Goal: Task Accomplishment & Management: Manage account settings

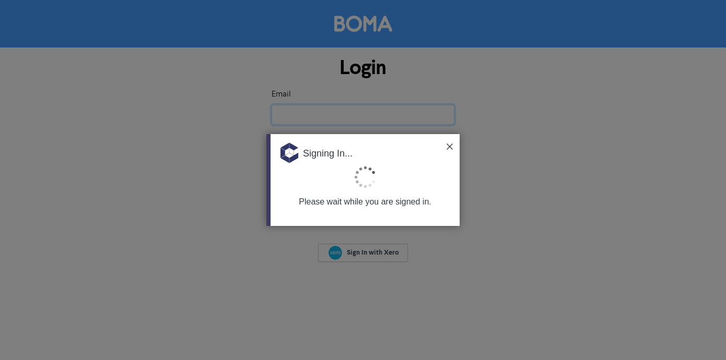
type input "[PERSON_NAME][EMAIL_ADDRESS][DOMAIN_NAME][PERSON_NAME]"
click at [448, 145] on img at bounding box center [449, 147] width 6 height 6
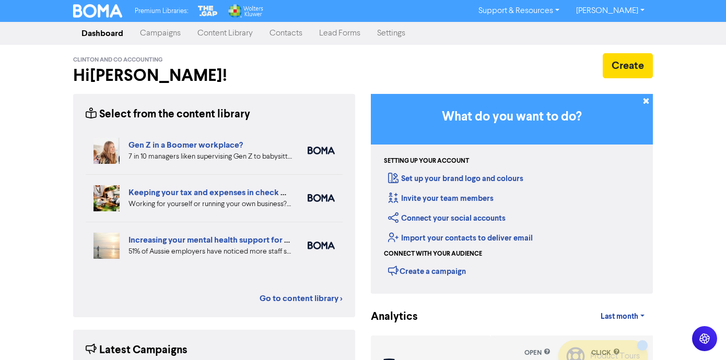
click at [163, 30] on link "Campaigns" at bounding box center [160, 33] width 57 height 21
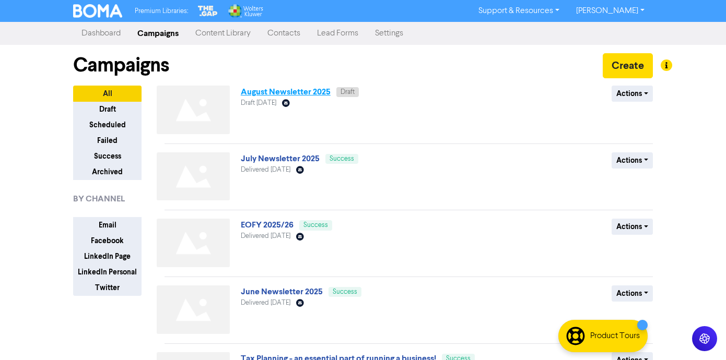
click at [291, 93] on link "August Newsletter 2025" at bounding box center [286, 92] width 90 height 10
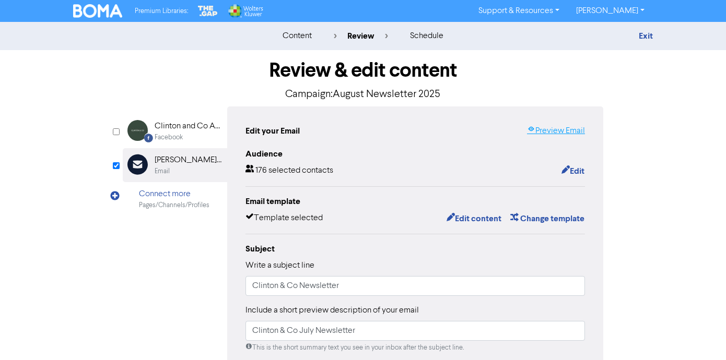
click at [559, 131] on link "Preview Email" at bounding box center [556, 131] width 58 height 13
click at [485, 215] on button "Edit content" at bounding box center [474, 219] width 56 height 14
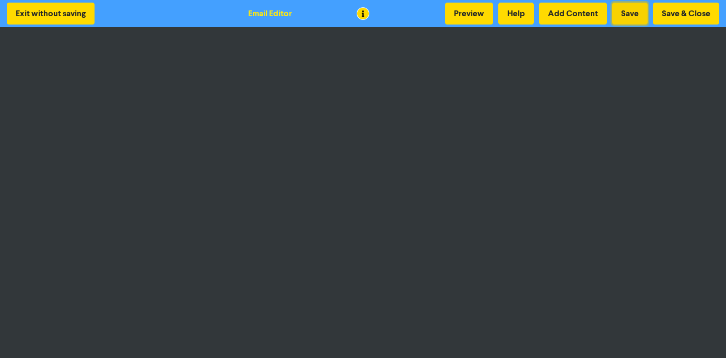
click at [634, 8] on button "Save" at bounding box center [630, 14] width 36 height 22
click at [627, 9] on button "Save" at bounding box center [630, 14] width 36 height 22
click at [627, 14] on button "Save" at bounding box center [630, 14] width 36 height 22
click at [633, 13] on button "Save" at bounding box center [630, 14] width 36 height 22
click at [684, 13] on button "Save & Close" at bounding box center [686, 14] width 66 height 22
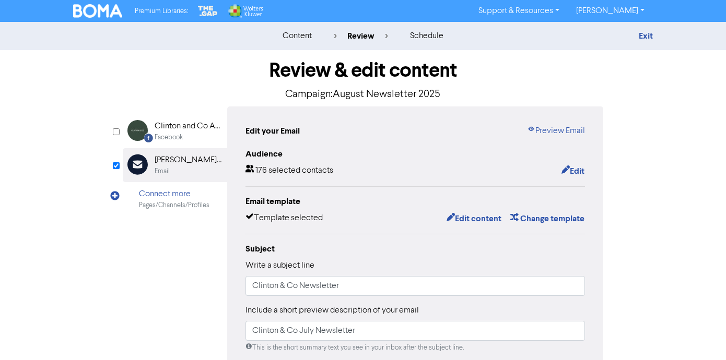
click at [296, 39] on div "content" at bounding box center [296, 36] width 29 height 13
click at [293, 38] on div "content" at bounding box center [296, 36] width 29 height 13
click at [648, 35] on link "Exit" at bounding box center [646, 36] width 14 height 10
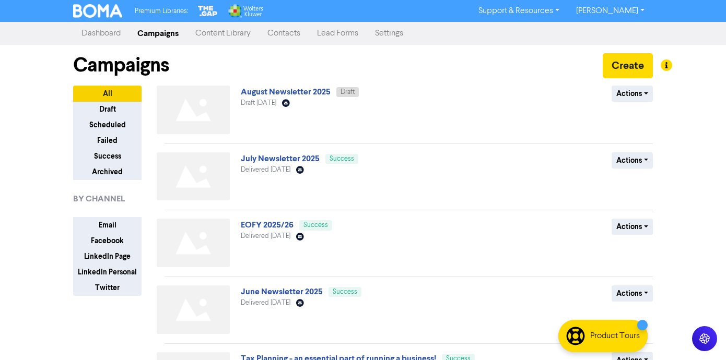
click at [211, 31] on link "Content Library" at bounding box center [223, 33] width 72 height 21
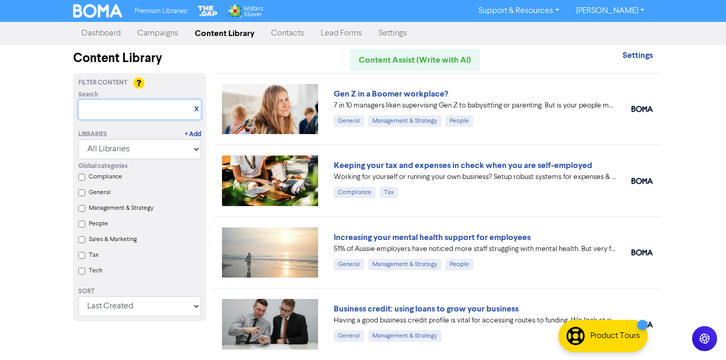
click at [110, 115] on input "text" at bounding box center [139, 110] width 123 height 20
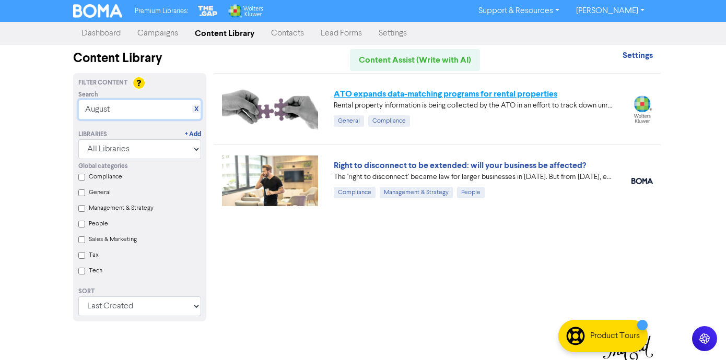
type input "August"
click at [439, 94] on link "ATO expands data-matching programs for rental properties" at bounding box center [445, 94] width 223 height 10
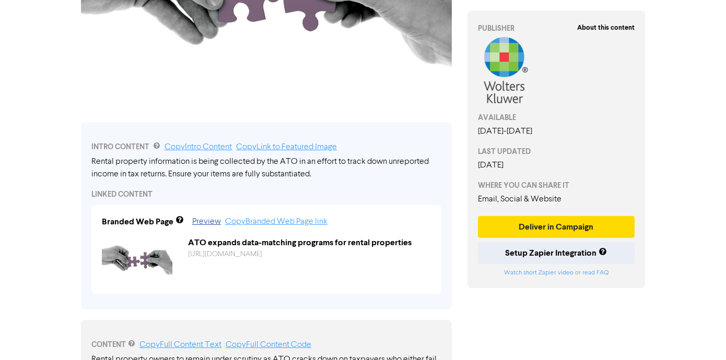
scroll to position [240, 0]
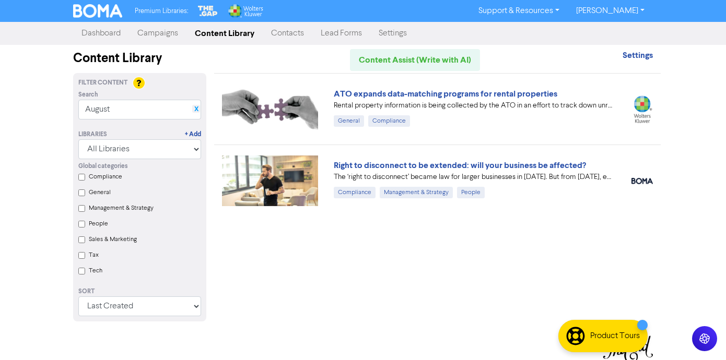
click at [194, 109] on link "X" at bounding box center [196, 109] width 4 height 8
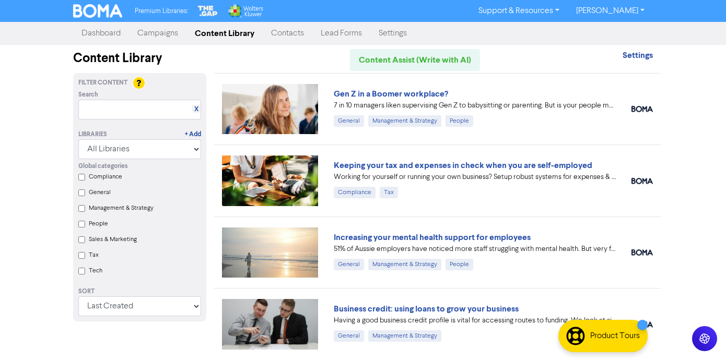
click at [113, 177] on label "Compliance" at bounding box center [105, 176] width 33 height 9
click at [85, 177] on input "Compliance" at bounding box center [81, 177] width 7 height 7
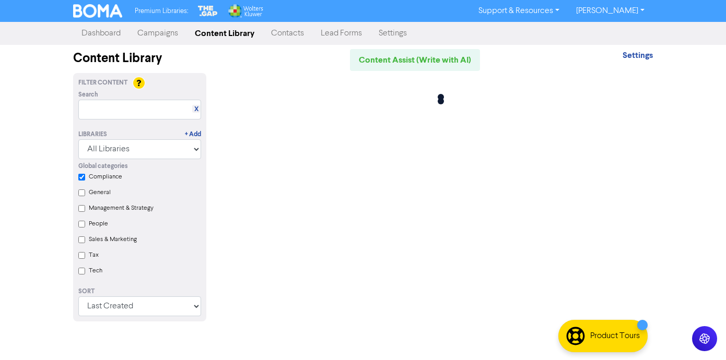
checkbox input "true"
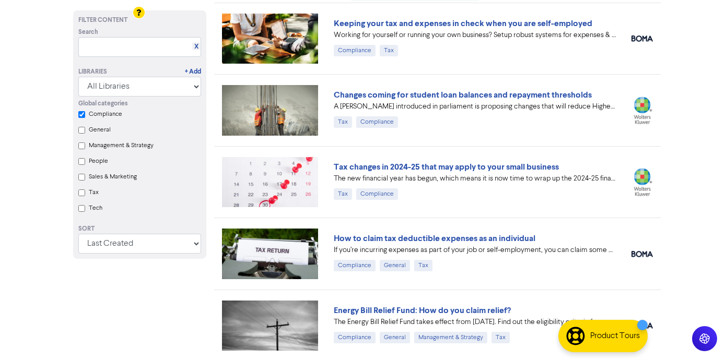
scroll to position [71, 0]
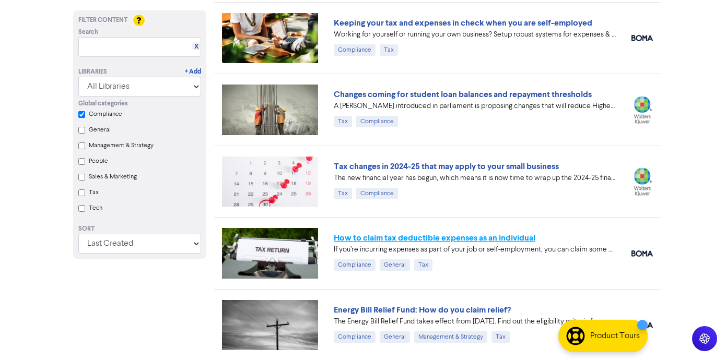
click at [467, 238] on link "How to claim tax deductible expenses as an individual" at bounding box center [435, 238] width 202 height 10
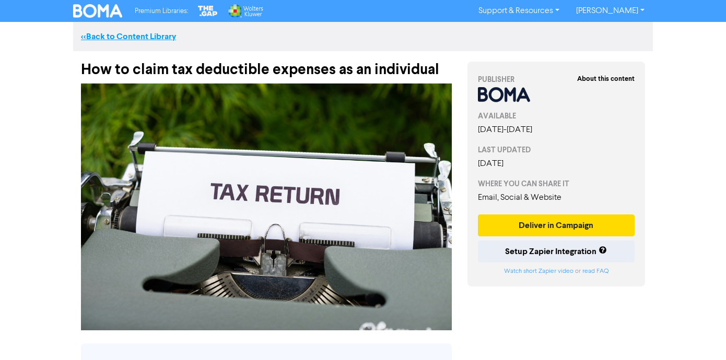
click at [147, 36] on link "<< Back to Content Library" at bounding box center [128, 36] width 95 height 10
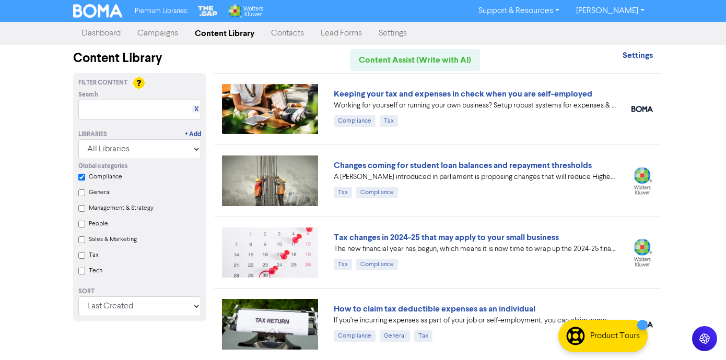
click at [100, 192] on label "General" at bounding box center [100, 192] width 22 height 9
click at [85, 192] on input "General" at bounding box center [81, 193] width 7 height 7
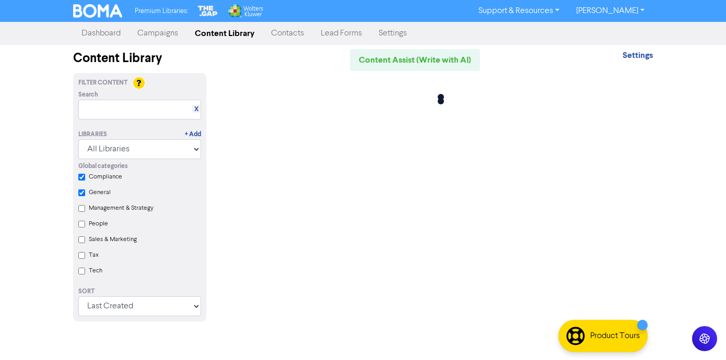
checkbox input "true"
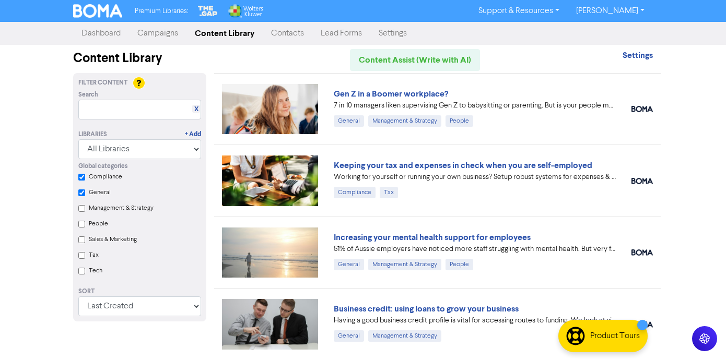
click at [90, 254] on label "Tax" at bounding box center [94, 255] width 10 height 9
click at [85, 254] on input "Tax" at bounding box center [81, 255] width 7 height 7
checkbox input "true"
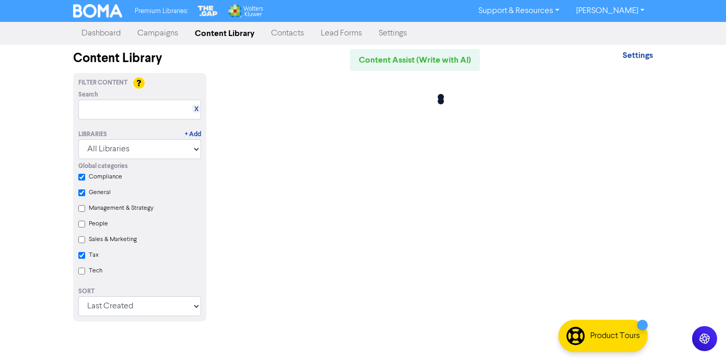
checkbox input "true"
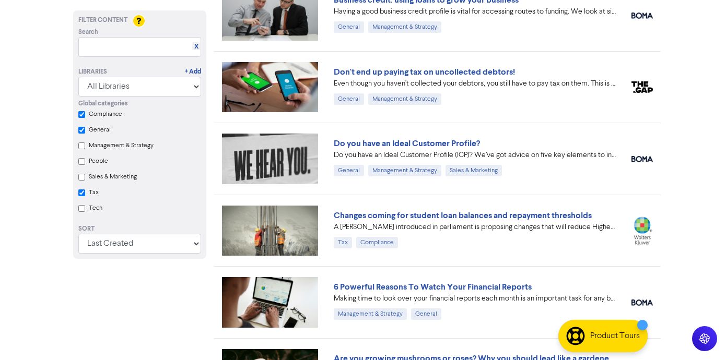
scroll to position [312, 0]
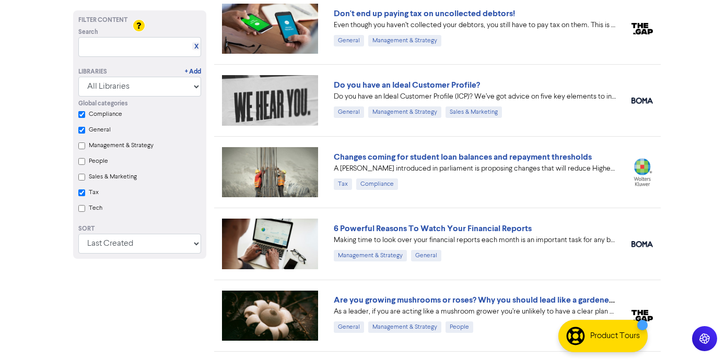
checkbox input "true"
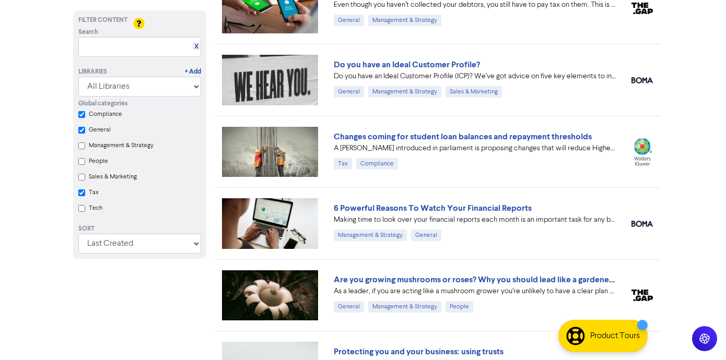
checkbox input "true"
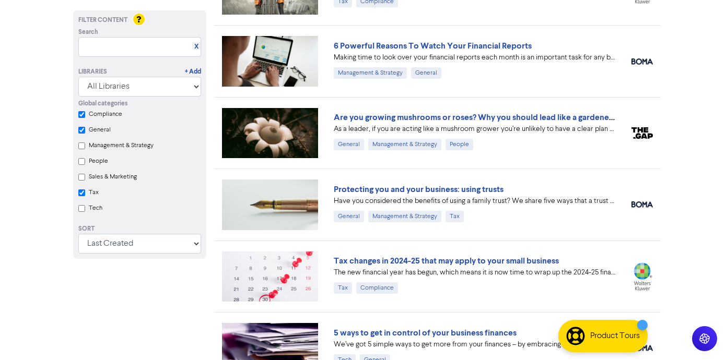
scroll to position [553, 0]
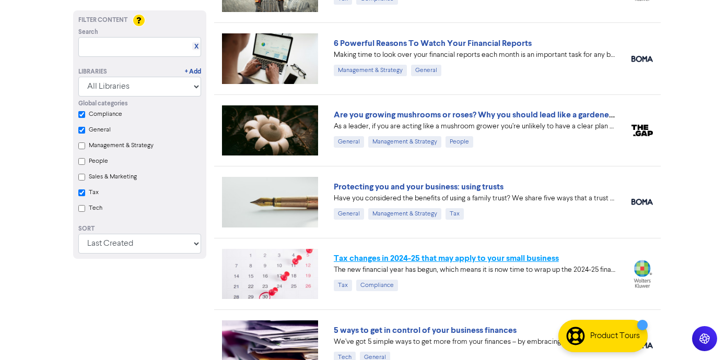
click at [497, 261] on link "Tax changes in 2024-25 that may apply to your small business" at bounding box center [446, 258] width 225 height 10
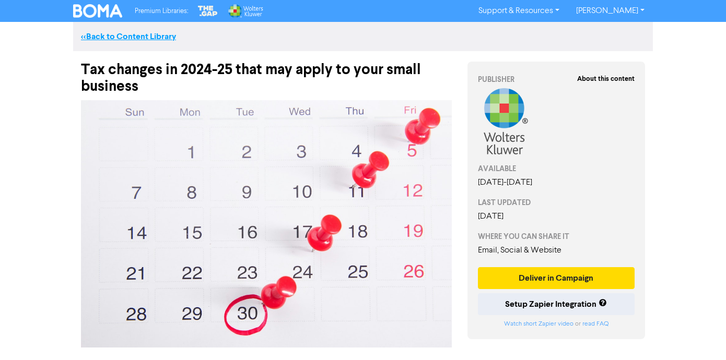
click at [146, 39] on link "<< Back to Content Library" at bounding box center [128, 36] width 95 height 10
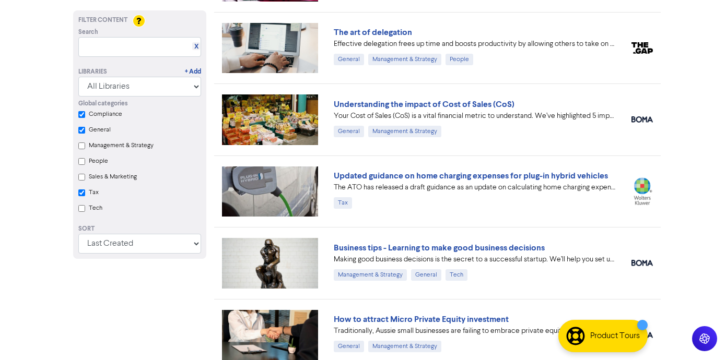
scroll to position [923, 0]
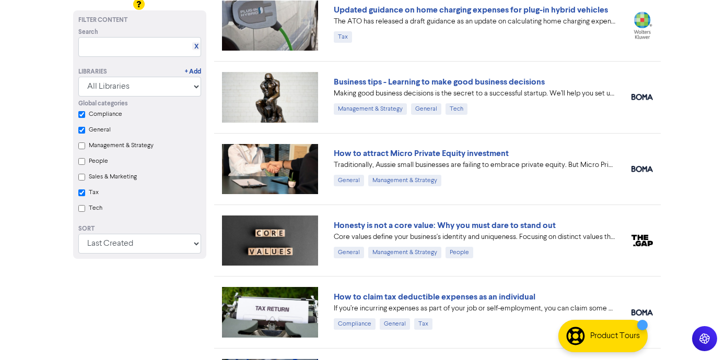
checkbox input "true"
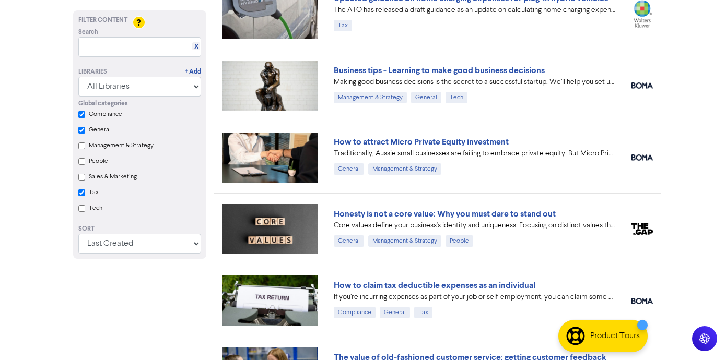
checkbox input "true"
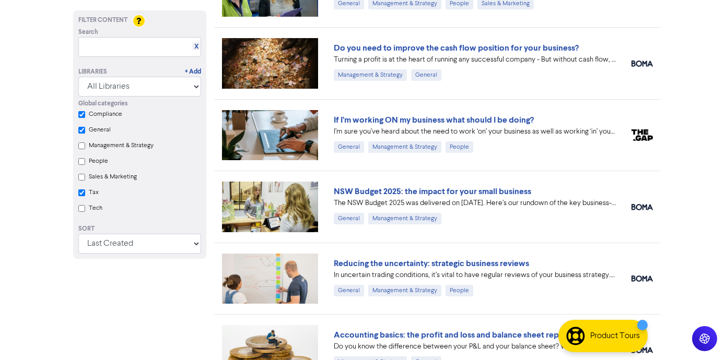
scroll to position [1482, 0]
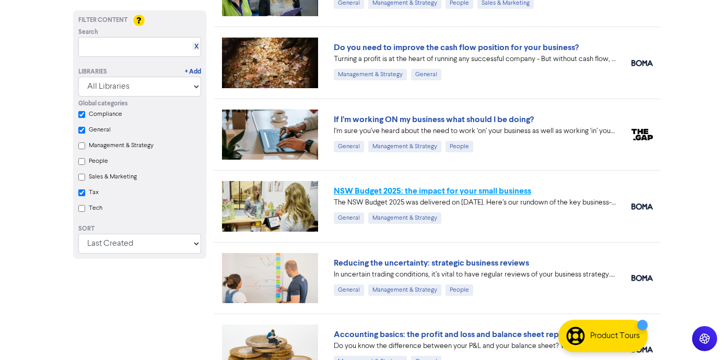
click at [412, 189] on link "NSW Budget 2025: the impact for your small business" at bounding box center [432, 191] width 197 height 10
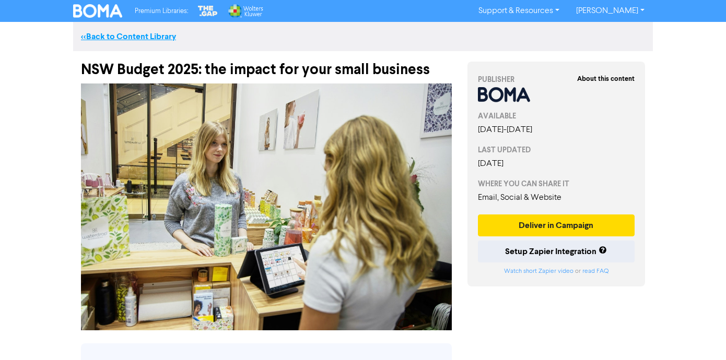
click at [162, 37] on link "<< Back to Content Library" at bounding box center [128, 36] width 95 height 10
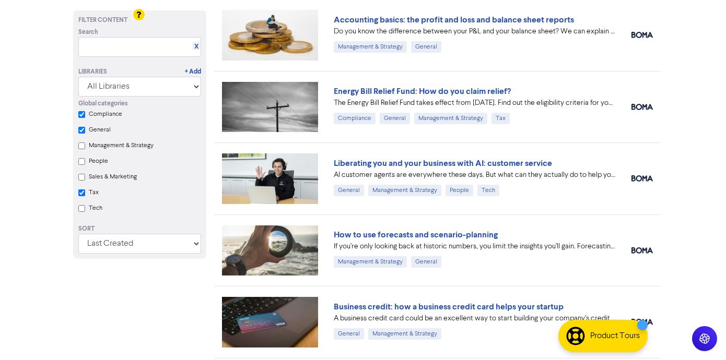
scroll to position [1802, 0]
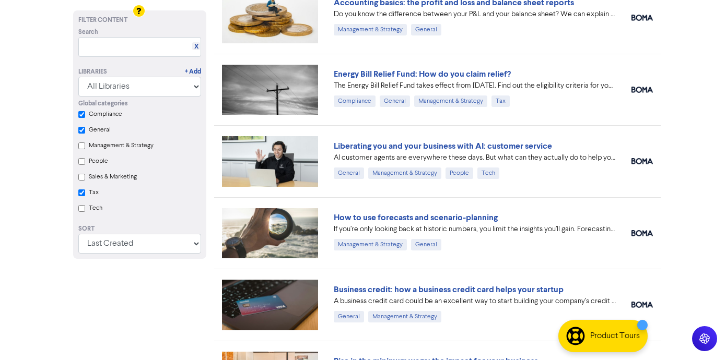
checkbox input "true"
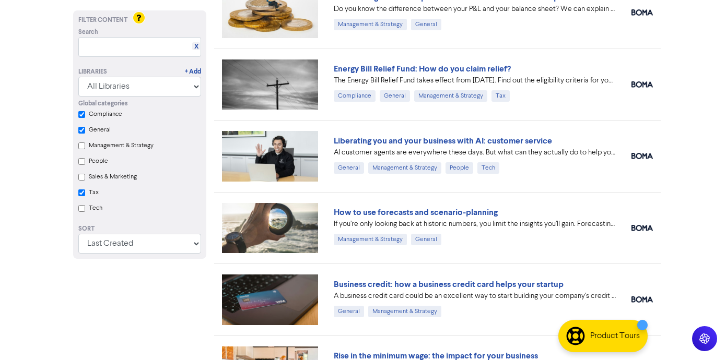
checkbox input "true"
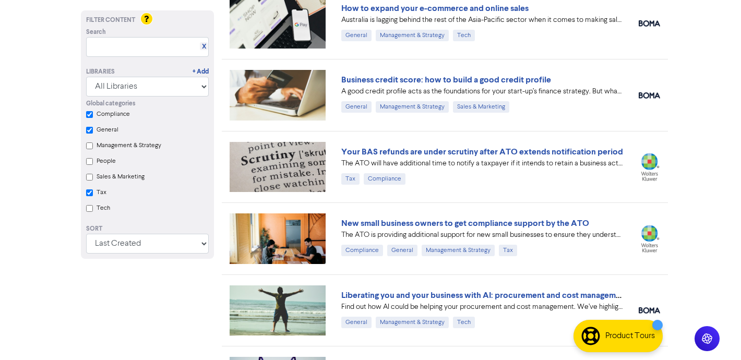
scroll to position [2526, 0]
checkbox input "true"
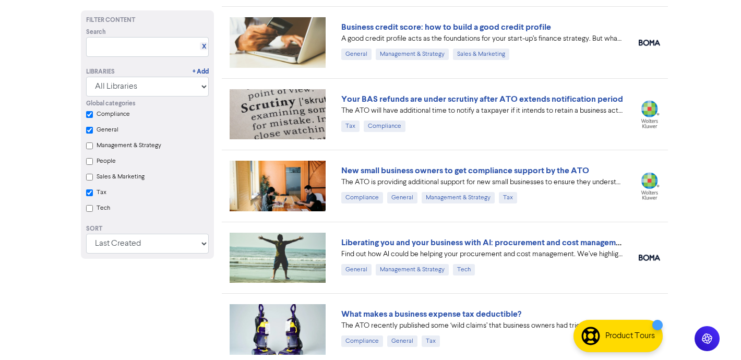
checkbox input "true"
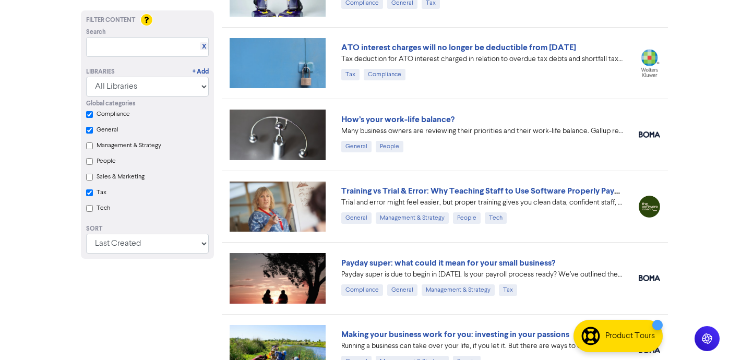
scroll to position [2920, 0]
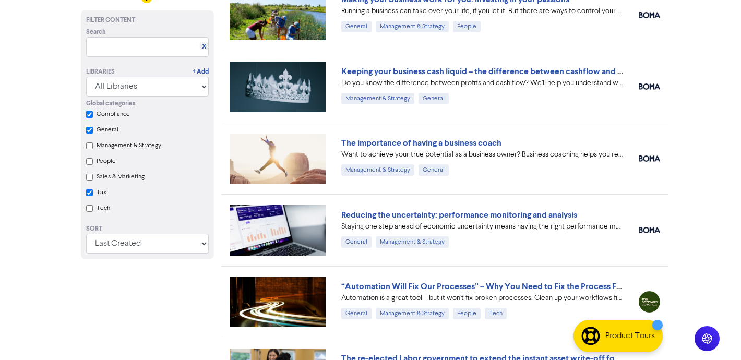
checkbox input "true"
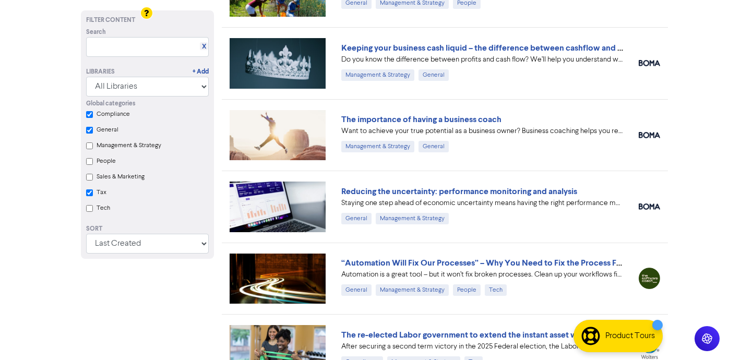
checkbox input "true"
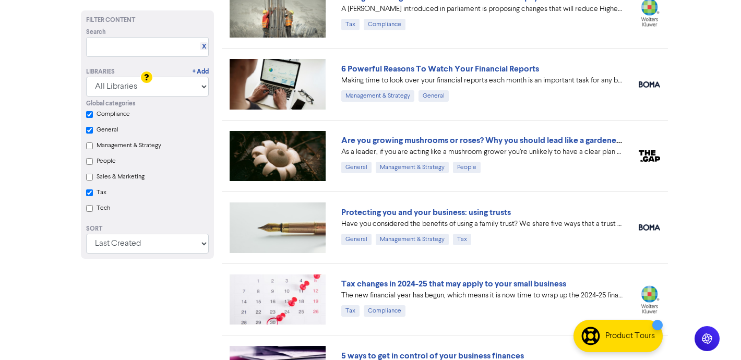
scroll to position [0, 0]
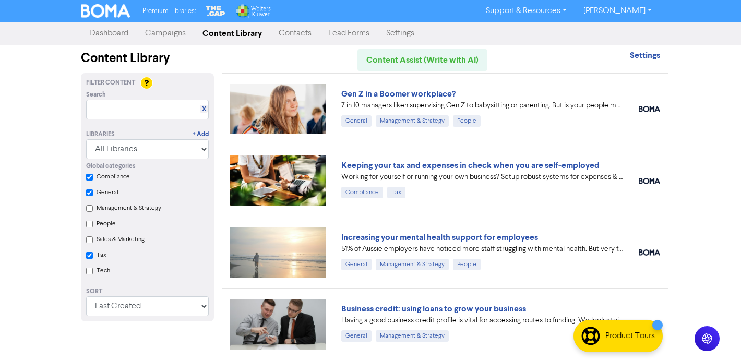
click at [164, 36] on link "Campaigns" at bounding box center [165, 33] width 57 height 21
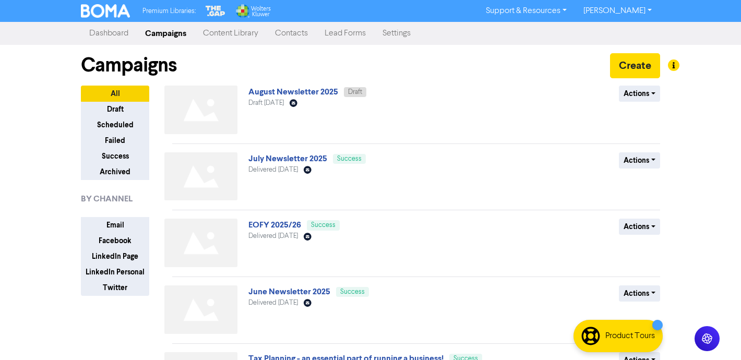
click at [60, 104] on div "Premium Libraries: Support & Resources Video Tutorials FAQ & Guides Marketing E…" at bounding box center [370, 180] width 741 height 360
click at [289, 96] on link "August Newsletter 2025" at bounding box center [294, 92] width 90 height 10
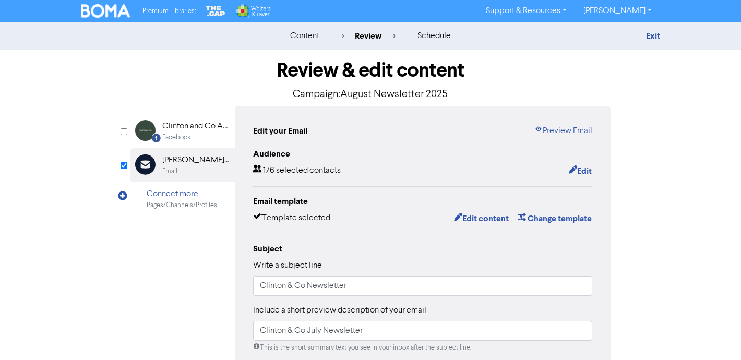
click at [178, 167] on div "Email" at bounding box center [195, 172] width 67 height 10
click at [171, 162] on div "[PERSON_NAME] & C & Co Team" at bounding box center [195, 160] width 67 height 13
click at [205, 129] on div "Clinton and Co Accounting" at bounding box center [195, 126] width 67 height 13
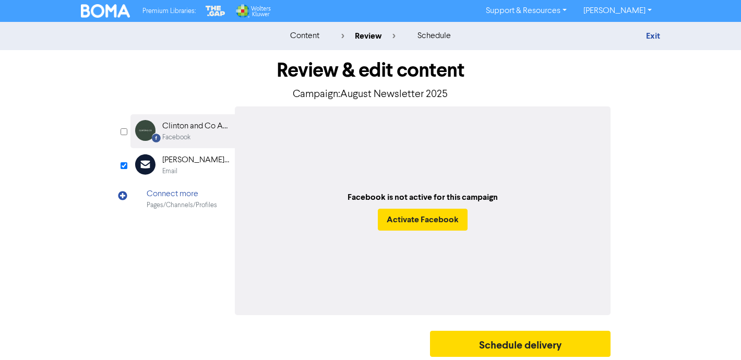
click at [185, 162] on div "[PERSON_NAME] & C & Co Team" at bounding box center [195, 160] width 67 height 13
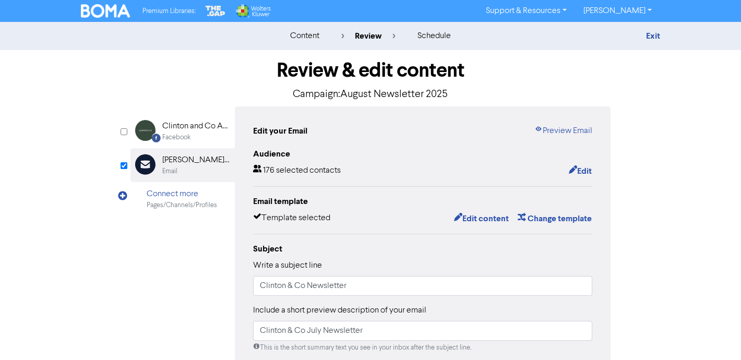
click at [108, 225] on div "Review & edit content Campaign: August Newsletter 2025 Facebook Created with Sk…" at bounding box center [370, 323] width 595 height 547
click at [160, 165] on div "Email Created with Sketch. [PERSON_NAME] & C & Co Team Email" at bounding box center [183, 165] width 104 height 34
click at [651, 33] on link "Exit" at bounding box center [653, 36] width 14 height 10
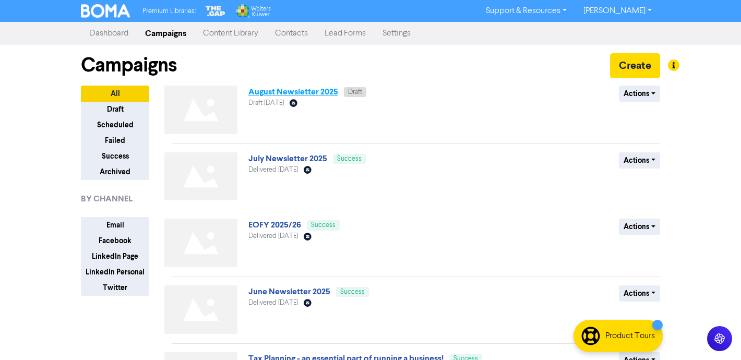
click at [304, 96] on link "August Newsletter 2025" at bounding box center [294, 92] width 90 height 10
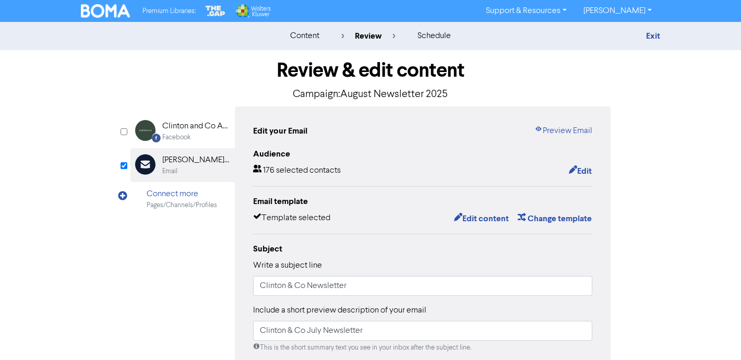
click at [162, 259] on div "Facebook Created with Sketch. [PERSON_NAME] and Co Accounting Facebook Email Cr…" at bounding box center [371, 329] width 480 height 444
click at [172, 169] on div "Email" at bounding box center [169, 172] width 15 height 10
click at [190, 124] on div "Clinton and Co Accounting" at bounding box center [195, 126] width 67 height 13
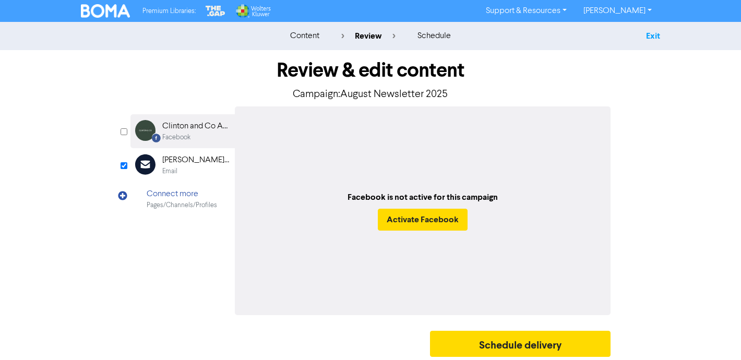
click at [651, 33] on link "Exit" at bounding box center [653, 36] width 14 height 10
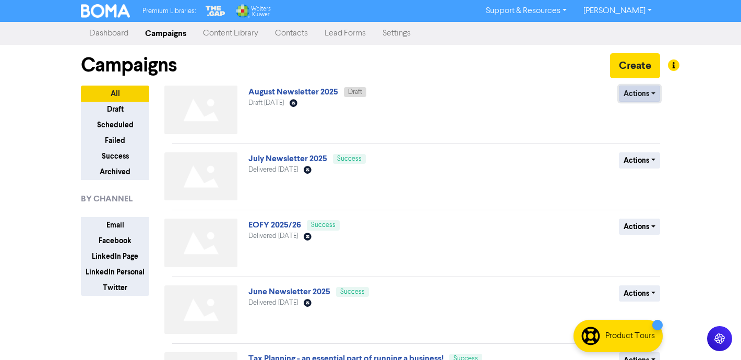
click at [642, 94] on button "Actions" at bounding box center [639, 94] width 41 height 16
click at [327, 88] on link "August Newsletter 2025" at bounding box center [294, 92] width 90 height 10
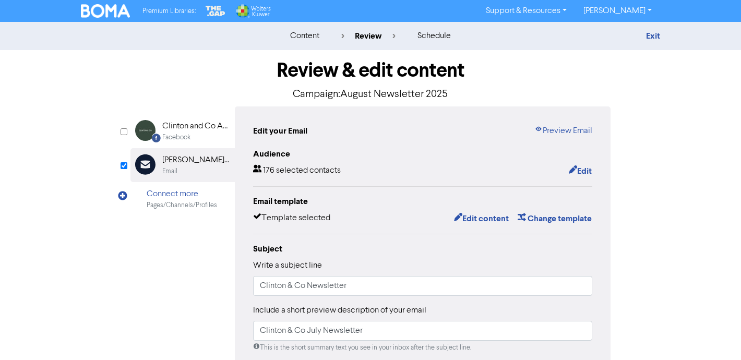
click at [293, 132] on div "Edit your Email" at bounding box center [280, 131] width 54 height 13
click at [183, 163] on div "[PERSON_NAME] & C & Co Team" at bounding box center [195, 160] width 67 height 13
click at [191, 129] on div "Clinton and Co Accounting" at bounding box center [195, 126] width 67 height 13
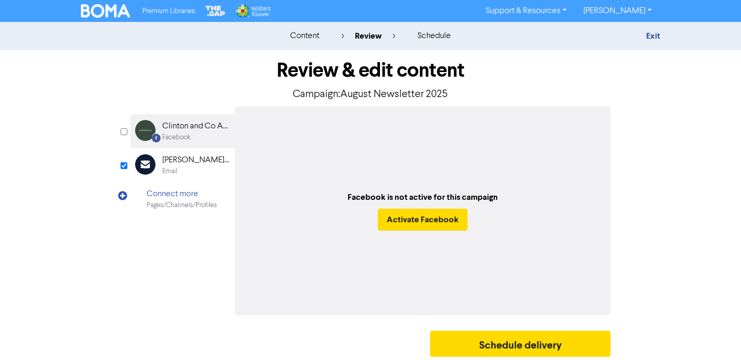
click at [169, 161] on div "[PERSON_NAME] & C & Co Team" at bounding box center [195, 160] width 67 height 13
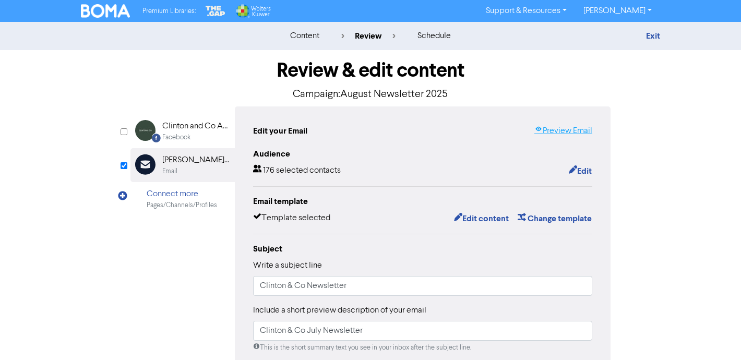
click at [559, 132] on link "Preview Email" at bounding box center [564, 131] width 58 height 13
click at [179, 165] on div "[PERSON_NAME] & C & Co Team" at bounding box center [195, 160] width 67 height 13
click at [312, 39] on div "content" at bounding box center [304, 36] width 29 height 13
click at [363, 37] on div "review" at bounding box center [368, 36] width 54 height 13
click at [583, 169] on button "Edit" at bounding box center [581, 171] width 24 height 14
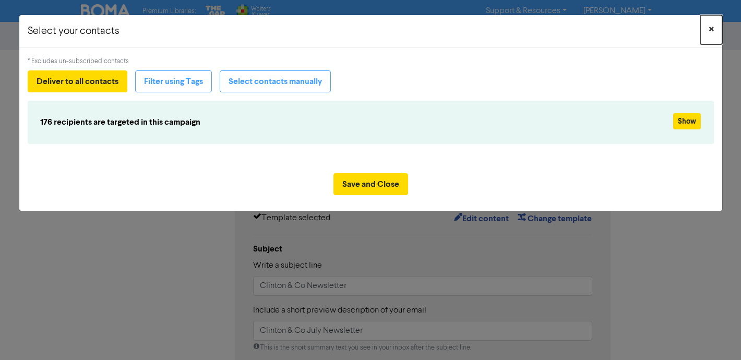
click at [714, 29] on span "×" at bounding box center [711, 30] width 5 height 16
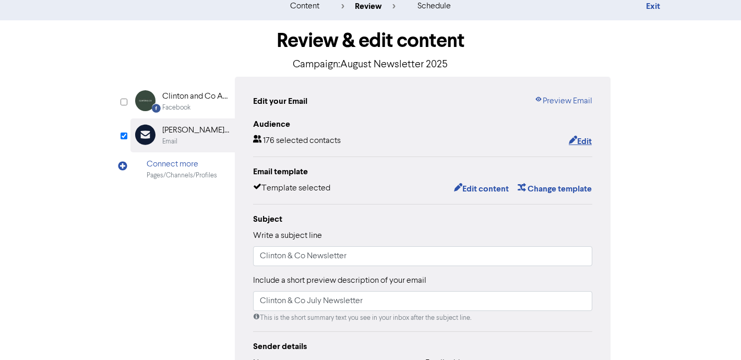
scroll to position [32, 0]
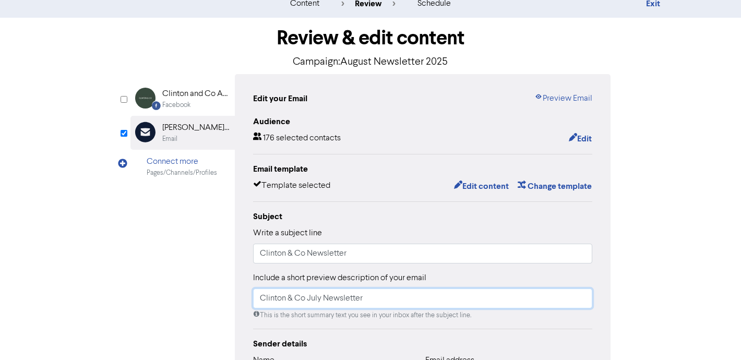
click at [322, 298] on input "Clinton & Co July Newsletter" at bounding box center [422, 299] width 339 height 20
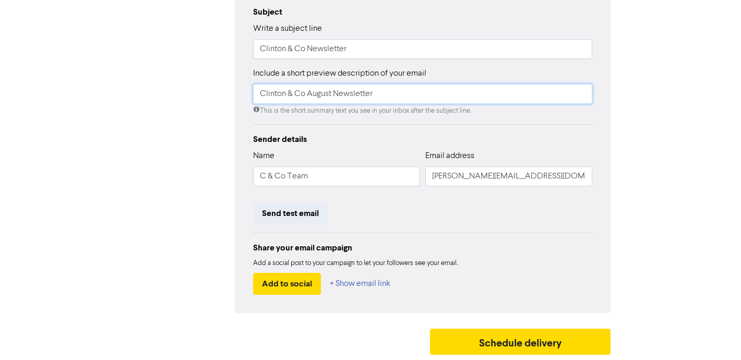
scroll to position [0, 0]
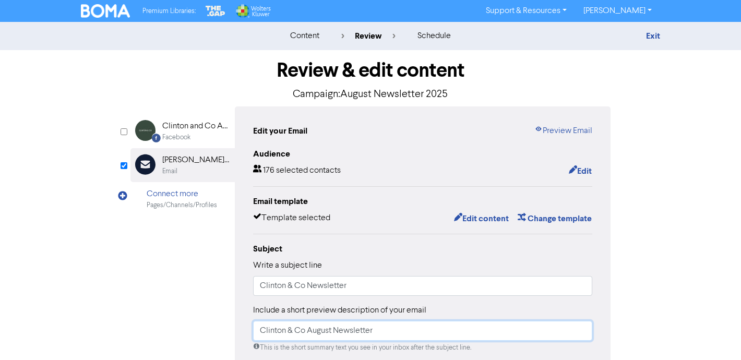
type input "Clinton & Co August Newsletter"
click at [305, 37] on div "content" at bounding box center [304, 36] width 29 height 13
click at [297, 35] on div "content" at bounding box center [304, 36] width 29 height 13
click at [186, 128] on div "Clinton and Co Accounting" at bounding box center [195, 126] width 67 height 13
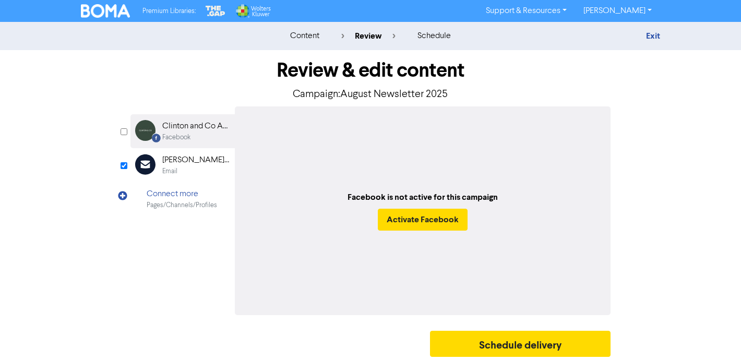
click at [168, 169] on div "Email" at bounding box center [169, 172] width 15 height 10
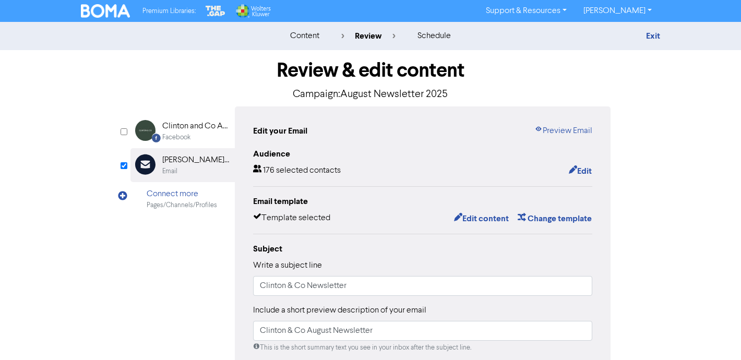
scroll to position [6, 0]
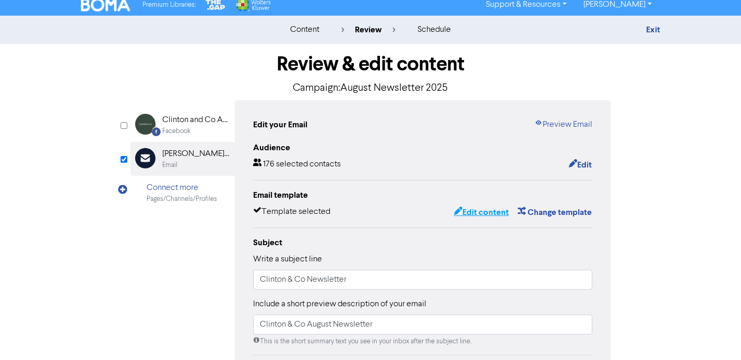
click at [473, 212] on button "Edit content" at bounding box center [482, 213] width 56 height 14
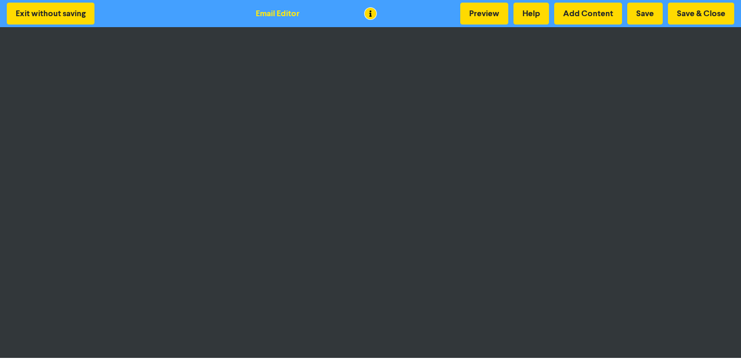
scroll to position [2, 0]
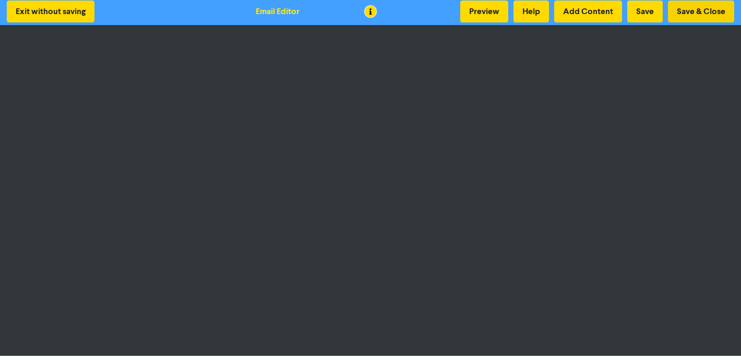
click at [686, 11] on button "Save & Close" at bounding box center [701, 12] width 66 height 22
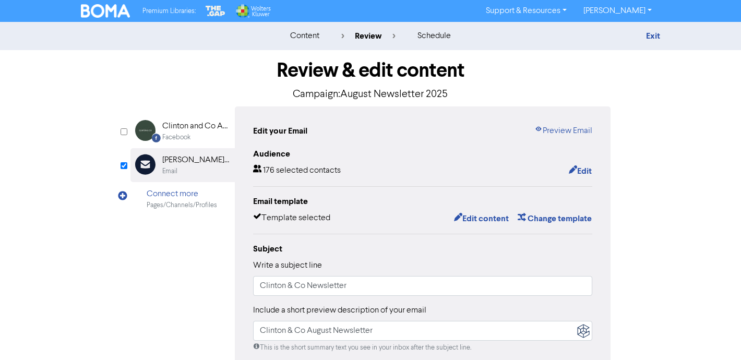
scroll to position [15, 0]
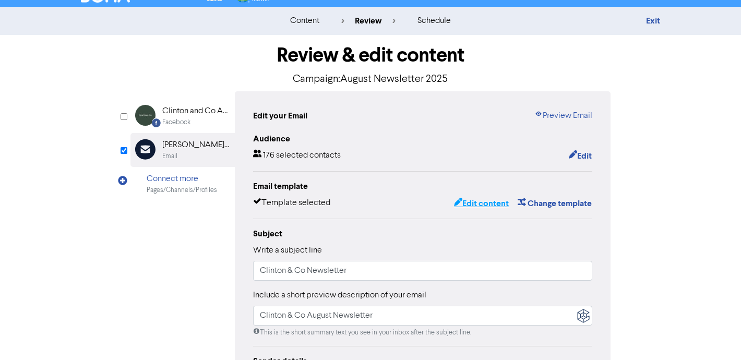
click at [482, 205] on button "Edit content" at bounding box center [482, 204] width 56 height 14
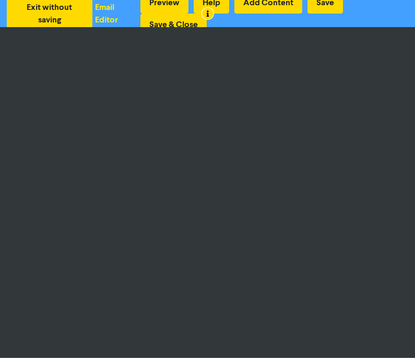
click at [112, 14] on div "Email Editor" at bounding box center [116, 13] width 43 height 25
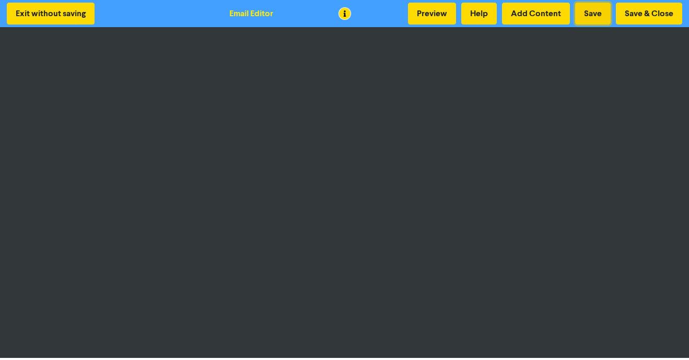
click at [592, 5] on button "Save" at bounding box center [593, 14] width 36 height 22
click at [484, 17] on button "Help" at bounding box center [479, 14] width 36 height 22
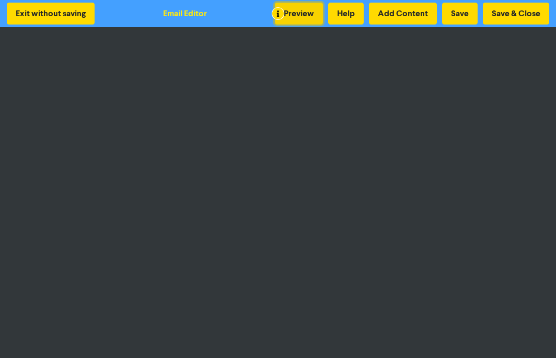
click at [296, 15] on button "Preview" at bounding box center [299, 14] width 48 height 22
click at [186, 14] on div "Email Editor" at bounding box center [185, 13] width 44 height 13
click at [78, 11] on button "Exit without saving" at bounding box center [51, 14] width 88 height 22
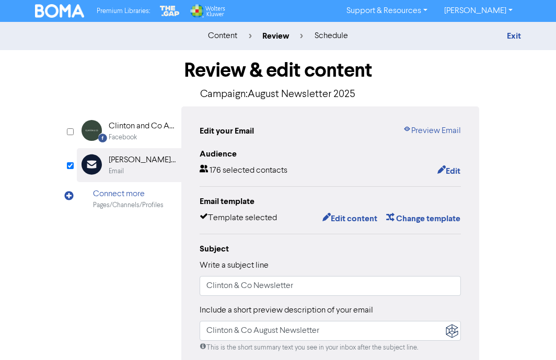
click at [128, 67] on h1 "Review & edit content" at bounding box center [278, 70] width 402 height 24
click at [364, 219] on button "Edit content" at bounding box center [350, 219] width 56 height 14
click at [353, 219] on button "Edit content" at bounding box center [350, 219] width 56 height 14
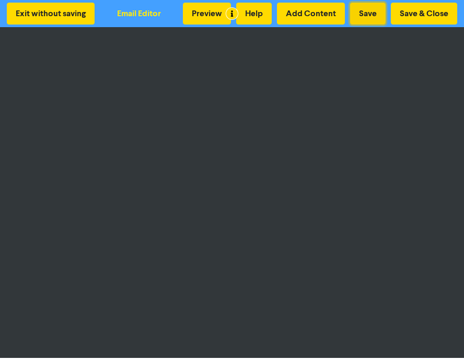
click at [367, 16] on button "Save" at bounding box center [368, 14] width 36 height 22
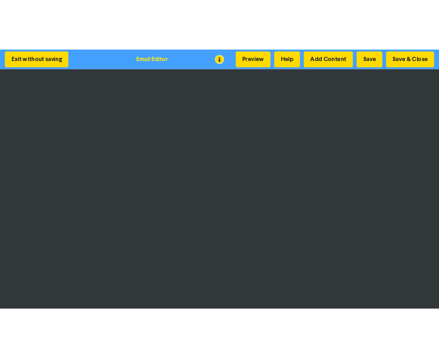
scroll to position [2, 0]
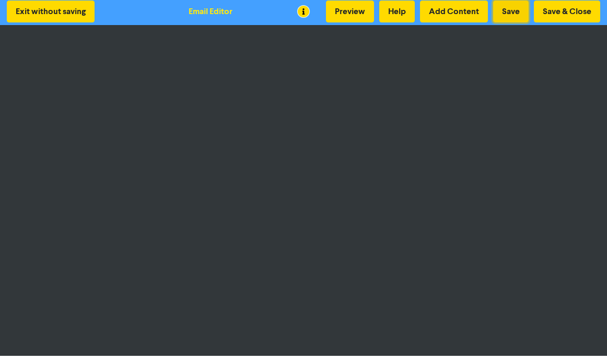
click at [510, 13] on button "Save" at bounding box center [511, 12] width 36 height 22
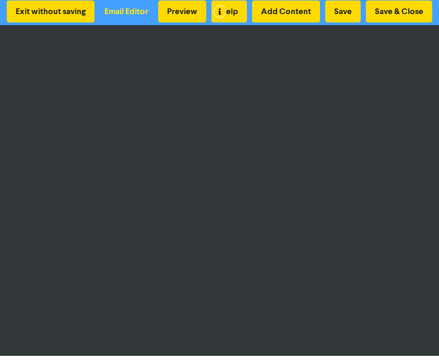
scroll to position [0, 0]
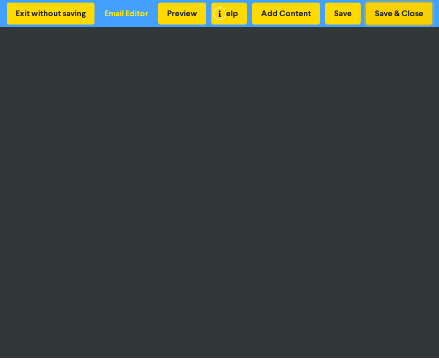
click at [383, 16] on button "Save & Close" at bounding box center [399, 14] width 66 height 22
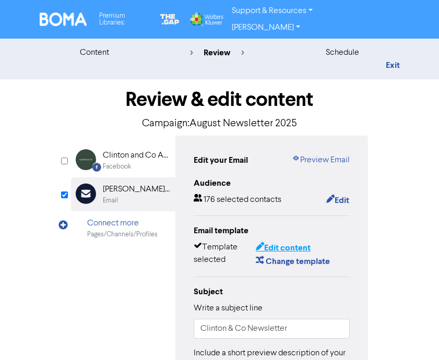
click at [288, 241] on button "Edit content" at bounding box center [283, 248] width 56 height 14
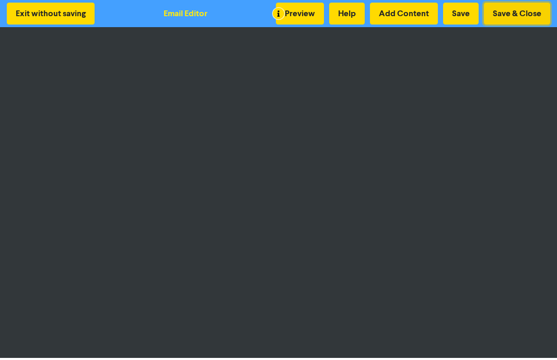
click at [513, 15] on button "Save & Close" at bounding box center [516, 14] width 66 height 22
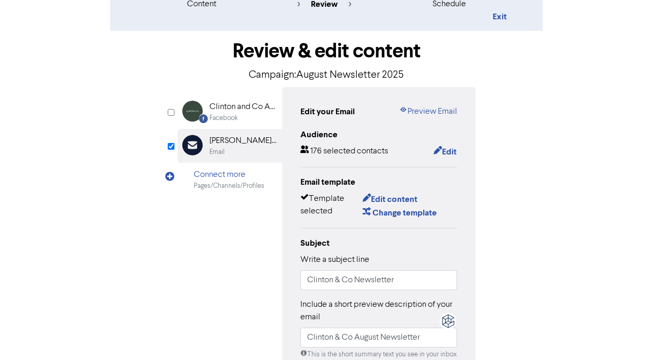
scroll to position [50, 0]
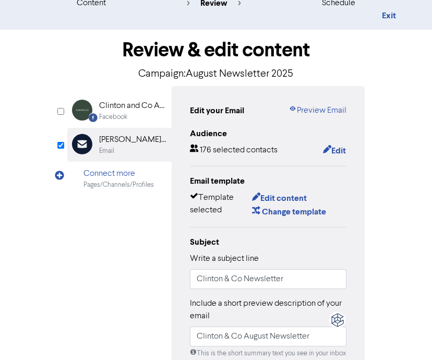
click at [87, 218] on div "Facebook Created with Sketch. [PERSON_NAME] and Co Accounting Facebook Email Cr…" at bounding box center [216, 331] width 298 height 490
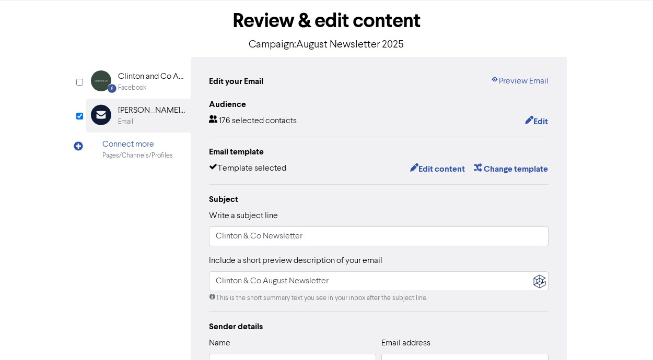
click at [303, 141] on div "Audience 176 selected contacts Edit Email template Template selected Edit conte…" at bounding box center [378, 290] width 339 height 384
click at [98, 227] on div "Facebook Created with Sketch. [PERSON_NAME] and Co Accounting Facebook Email Cr…" at bounding box center [326, 279] width 480 height 444
click at [441, 170] on button "Edit content" at bounding box center [437, 169] width 56 height 14
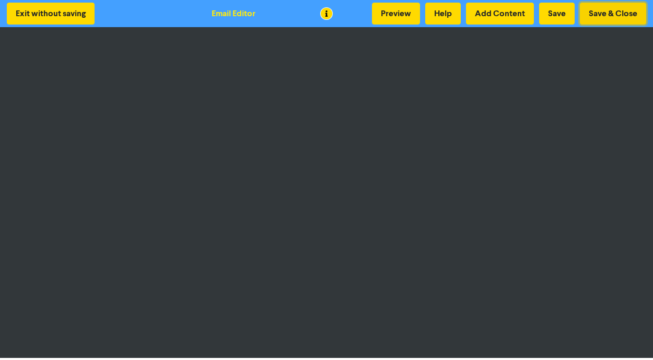
click at [610, 13] on button "Save & Close" at bounding box center [613, 14] width 66 height 22
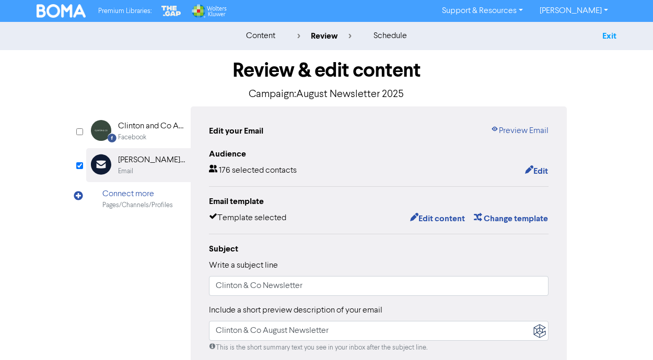
click at [606, 39] on link "Exit" at bounding box center [609, 36] width 14 height 10
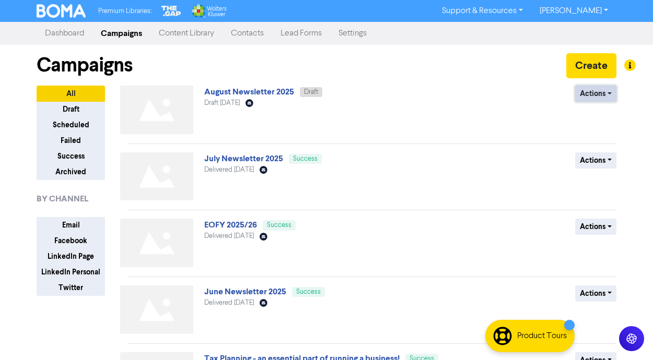
click at [598, 97] on button "Actions" at bounding box center [595, 94] width 41 height 16
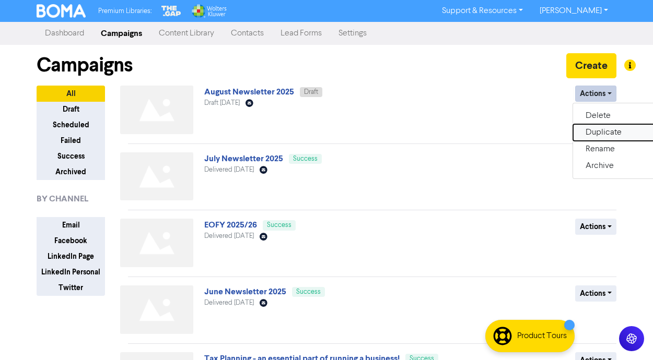
click at [597, 132] on button "Duplicate" at bounding box center [614, 132] width 82 height 17
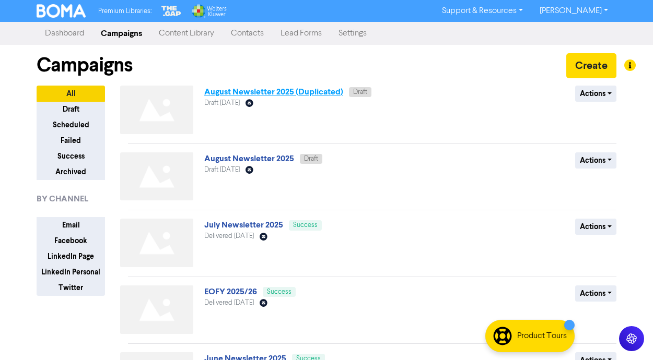
click at [315, 92] on link "August Newsletter 2025 (Duplicated)" at bounding box center [273, 92] width 139 height 10
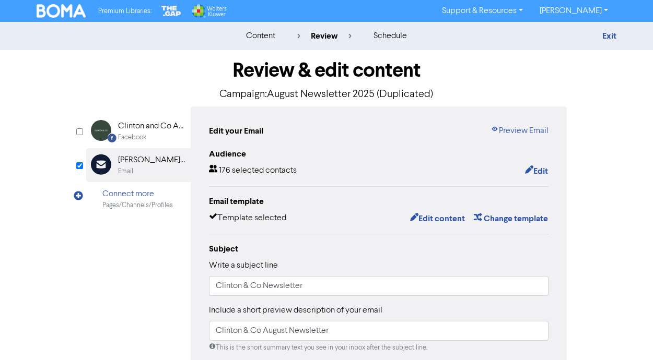
click at [405, 95] on p "Campaign: August Newsletter 2025 (Duplicated)" at bounding box center [326, 95] width 480 height 16
click at [439, 220] on button "Edit content" at bounding box center [437, 219] width 56 height 14
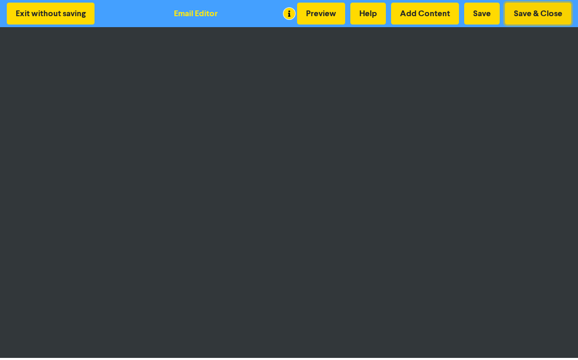
click at [525, 14] on button "Save & Close" at bounding box center [538, 14] width 66 height 22
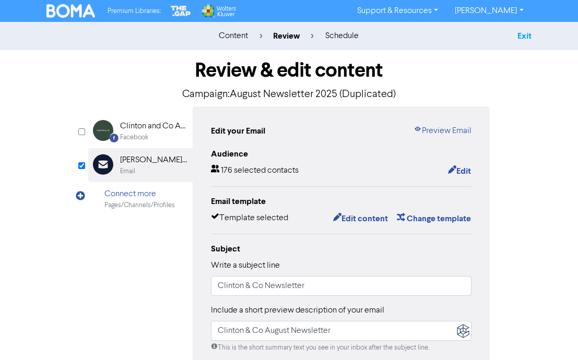
click at [525, 37] on link "Exit" at bounding box center [524, 36] width 14 height 10
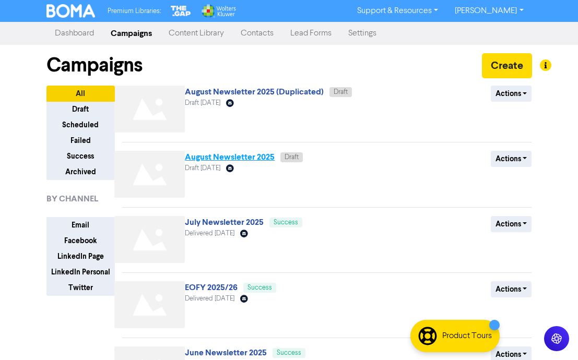
click at [231, 156] on link "August Newsletter 2025" at bounding box center [230, 157] width 90 height 10
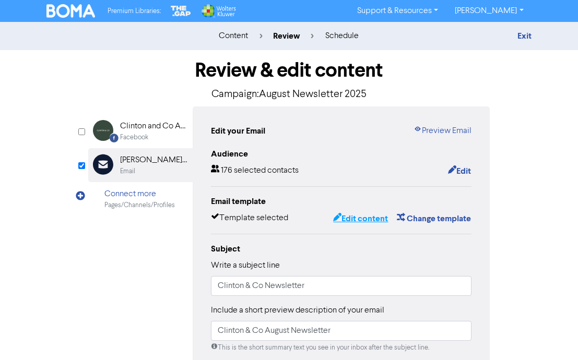
click at [350, 219] on button "Edit content" at bounding box center [361, 219] width 56 height 14
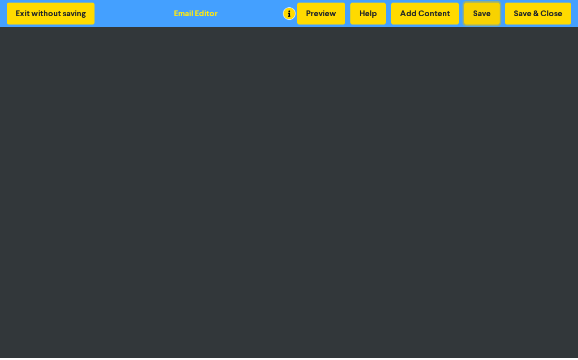
click at [487, 14] on button "Save" at bounding box center [482, 14] width 36 height 22
click at [317, 14] on button "Preview" at bounding box center [321, 14] width 48 height 22
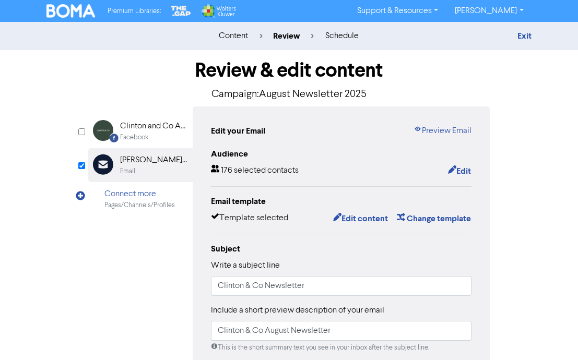
scroll to position [5, 0]
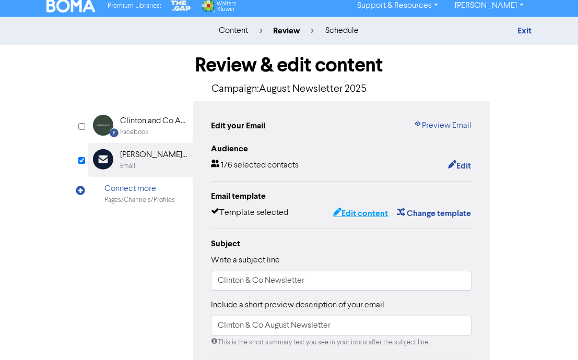
click at [358, 215] on button "Edit content" at bounding box center [361, 214] width 56 height 14
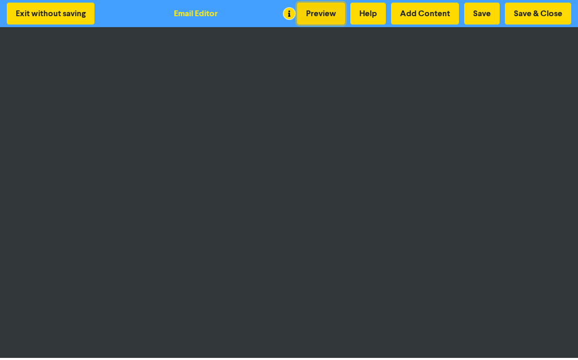
click at [323, 16] on button "Preview" at bounding box center [321, 14] width 48 height 22
click at [425, 10] on button "Add Content" at bounding box center [425, 14] width 68 height 22
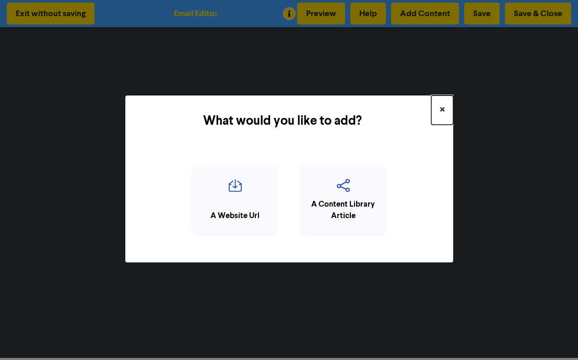
click at [444, 108] on button "×" at bounding box center [442, 110] width 22 height 29
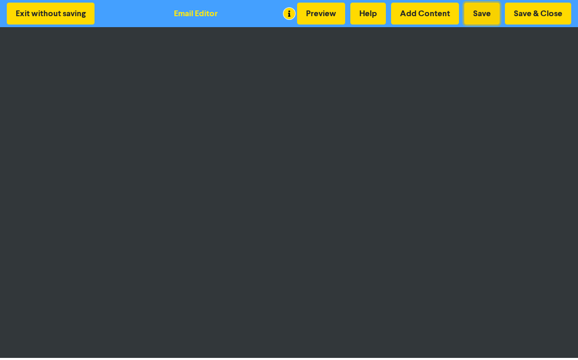
click at [478, 16] on button "Save" at bounding box center [482, 14] width 36 height 22
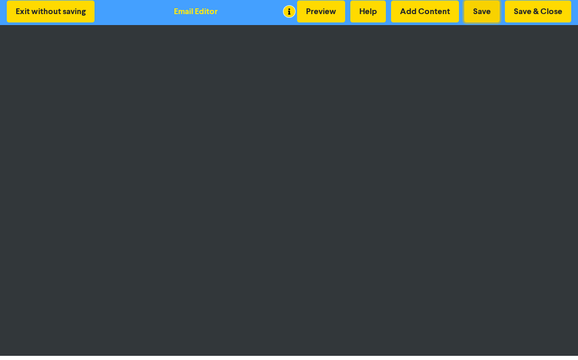
click at [477, 11] on button "Save" at bounding box center [482, 12] width 36 height 22
click at [550, 10] on button "Save & Close" at bounding box center [538, 12] width 66 height 22
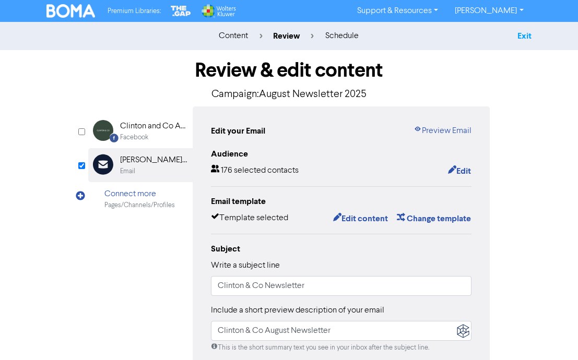
click at [526, 39] on link "Exit" at bounding box center [524, 36] width 14 height 10
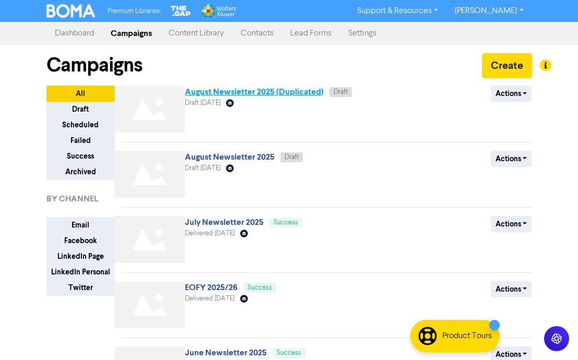
click at [304, 90] on link "August Newsletter 2025 (Duplicated)" at bounding box center [254, 92] width 139 height 10
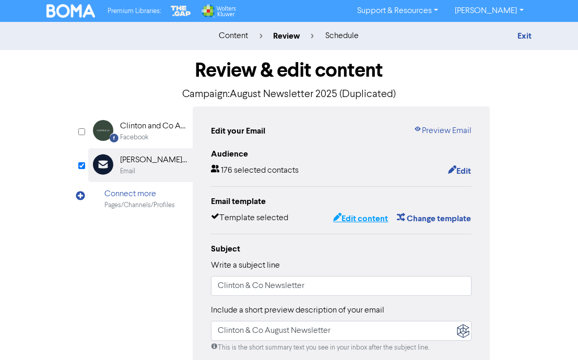
click at [352, 220] on button "Edit content" at bounding box center [361, 219] width 56 height 14
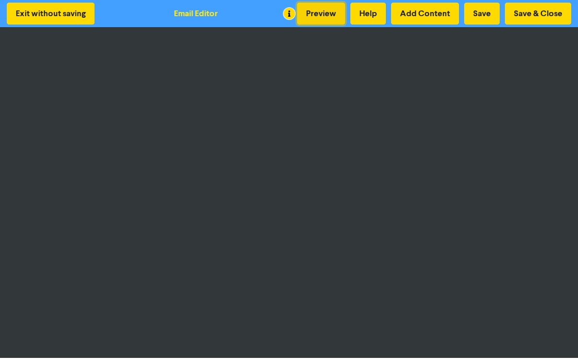
click at [321, 18] on button "Preview" at bounding box center [321, 14] width 48 height 22
click at [337, 18] on button "Preview" at bounding box center [321, 14] width 48 height 22
click at [531, 13] on button "Save & Close" at bounding box center [538, 14] width 66 height 22
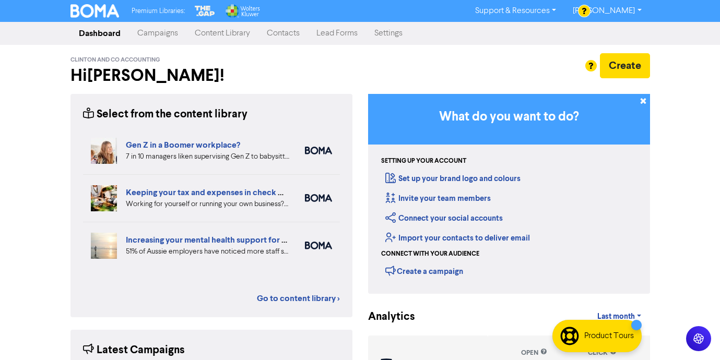
click at [163, 33] on link "Campaigns" at bounding box center [157, 33] width 57 height 21
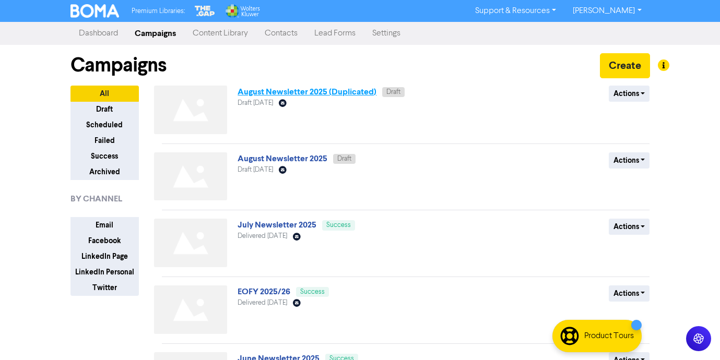
click at [346, 90] on link "August Newsletter 2025 (Duplicated)" at bounding box center [307, 92] width 139 height 10
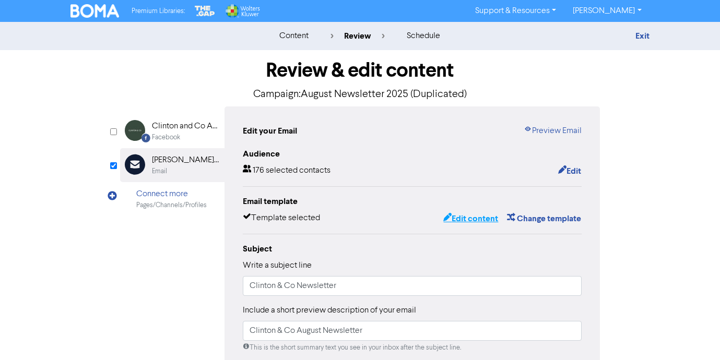
click at [463, 219] on button "Edit content" at bounding box center [471, 219] width 56 height 14
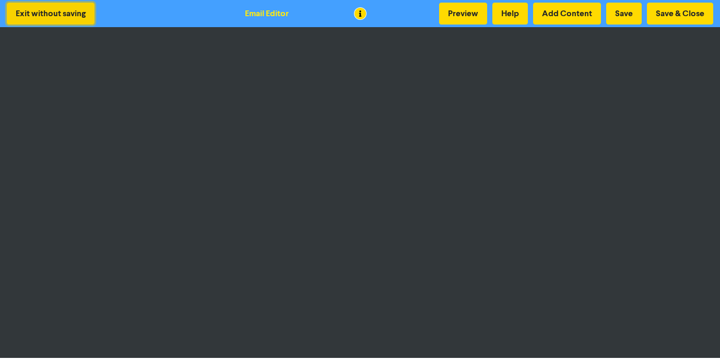
click at [38, 14] on button "Exit without saving" at bounding box center [51, 14] width 88 height 22
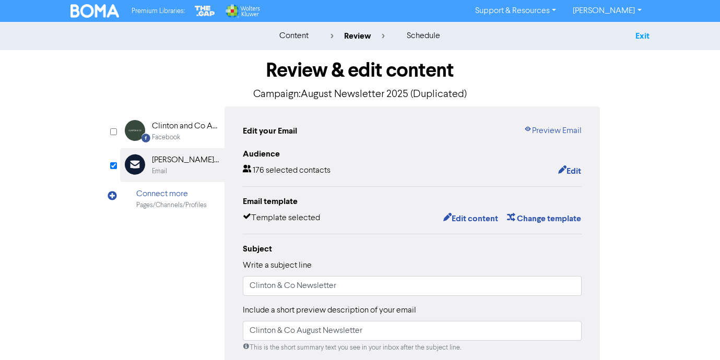
click at [642, 36] on link "Exit" at bounding box center [642, 36] width 14 height 10
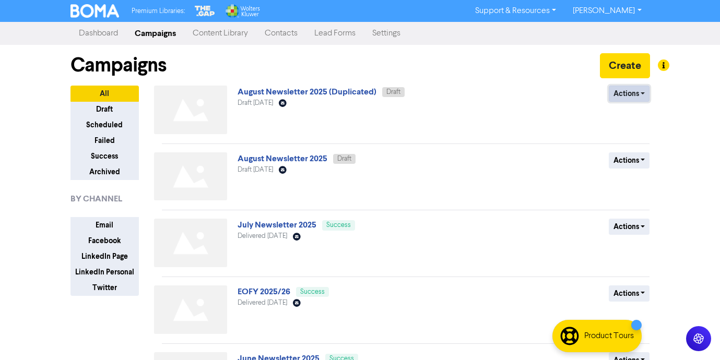
click at [628, 93] on button "Actions" at bounding box center [629, 94] width 41 height 16
click at [635, 129] on button "Duplicate" at bounding box center [650, 132] width 82 height 17
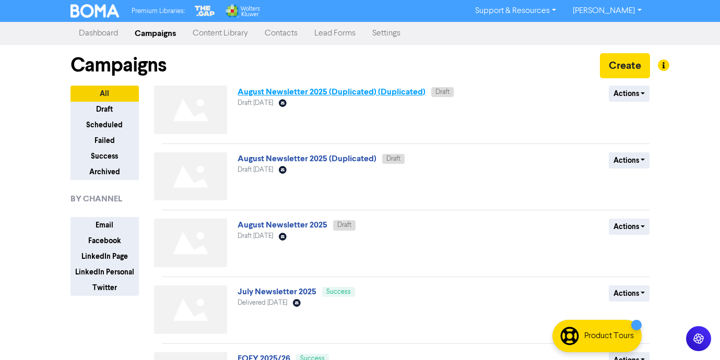
click at [407, 93] on link "August Newsletter 2025 (Duplicated) (Duplicated)" at bounding box center [332, 92] width 188 height 10
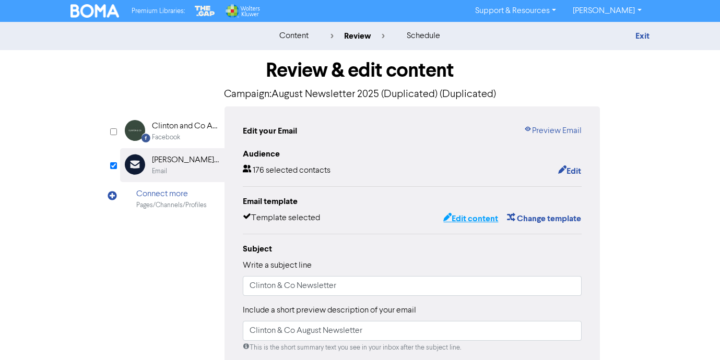
click at [456, 214] on button "Edit content" at bounding box center [471, 219] width 56 height 14
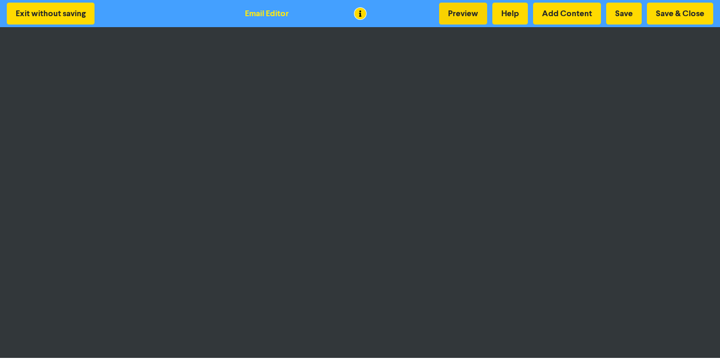
click at [461, 19] on button "Preview" at bounding box center [463, 14] width 48 height 22
click at [460, 14] on button "Preview" at bounding box center [463, 14] width 48 height 22
click at [66, 14] on button "Exit without saving" at bounding box center [51, 14] width 88 height 22
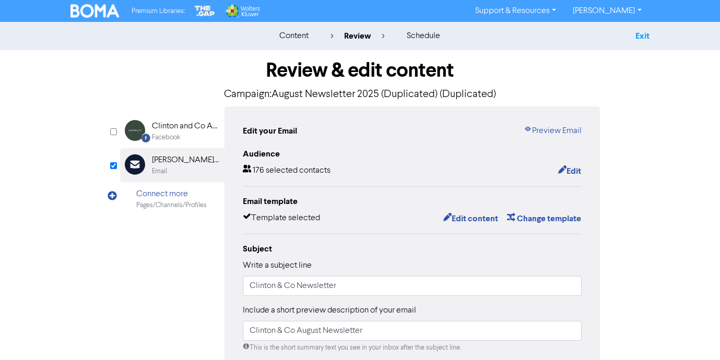
click at [648, 37] on link "Exit" at bounding box center [642, 36] width 14 height 10
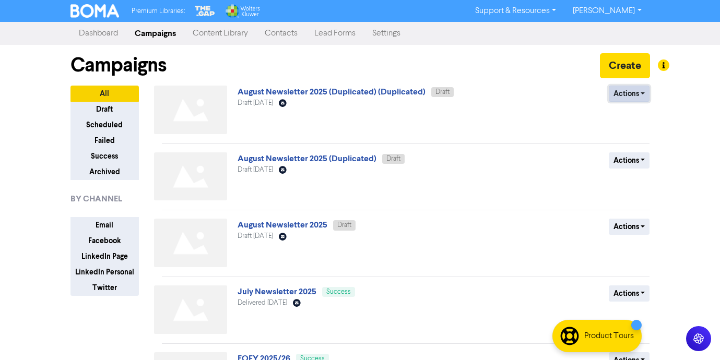
click at [642, 94] on button "Actions" at bounding box center [629, 94] width 41 height 16
click at [640, 117] on button "Delete" at bounding box center [650, 116] width 82 height 17
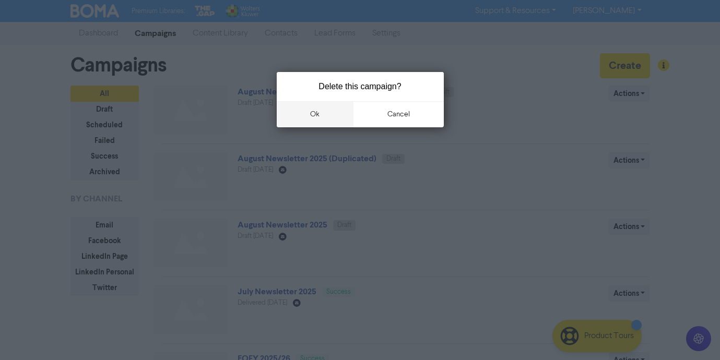
click at [317, 114] on button "ok" at bounding box center [315, 114] width 77 height 26
